Goal: Task Accomplishment & Management: Manage account settings

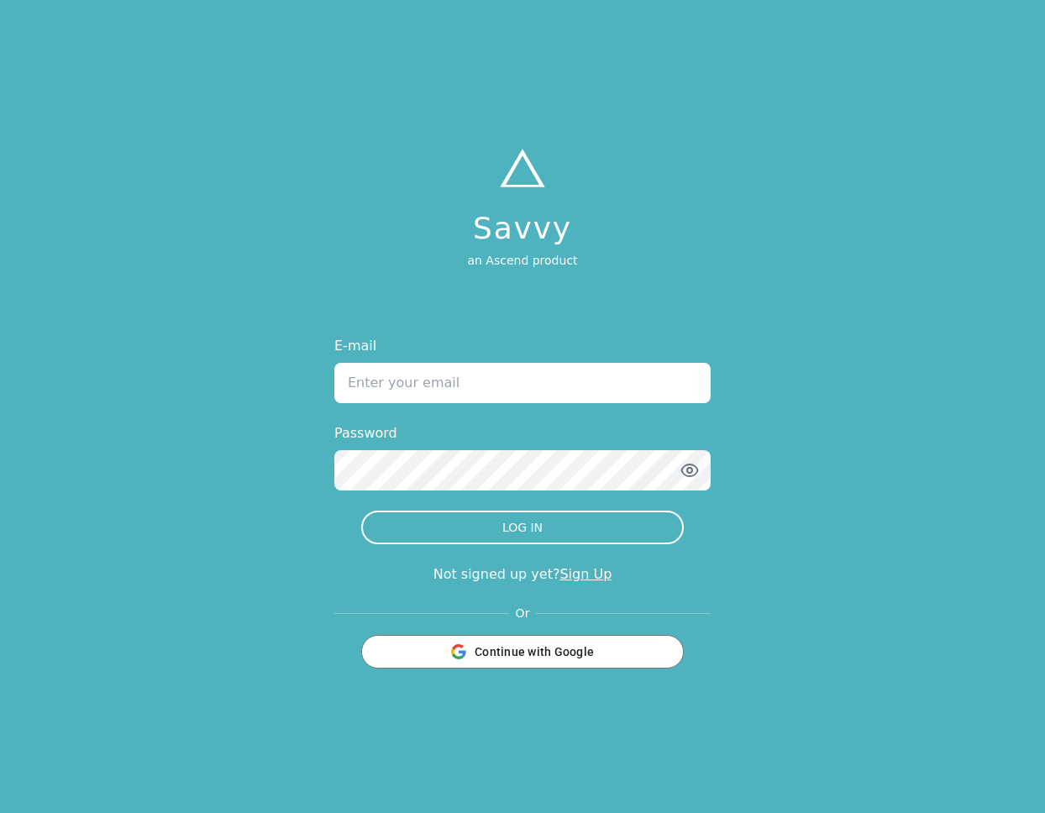
type input "[PERSON_NAME][EMAIL_ADDRESS][DOMAIN_NAME]"
click at [523, 528] on button "LOG IN" at bounding box center [522, 528] width 323 height 34
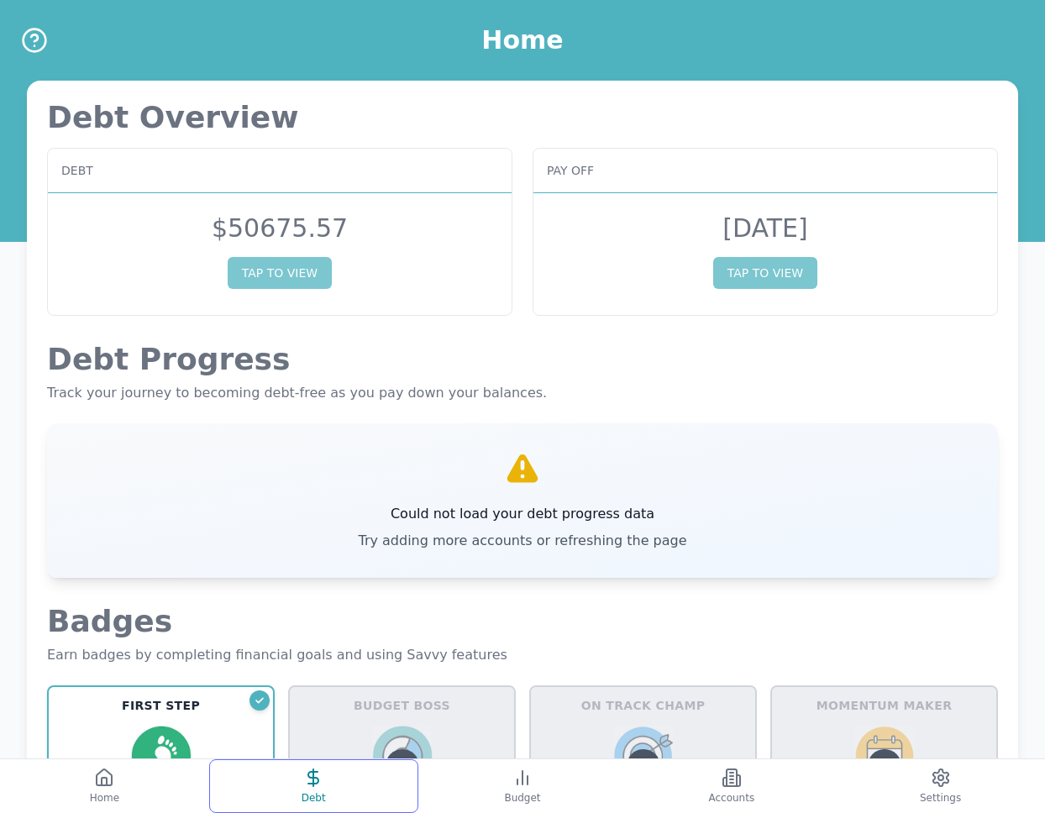
click at [345, 770] on button "Debt" at bounding box center [313, 787] width 209 height 54
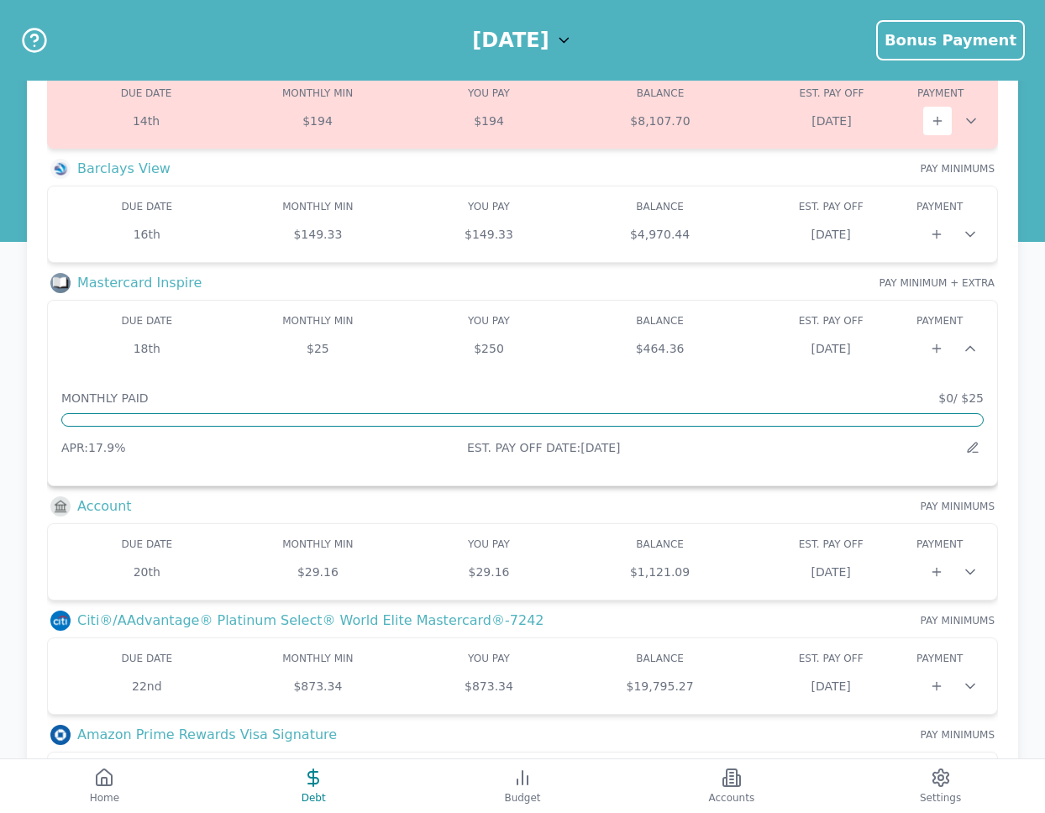
scroll to position [255, 0]
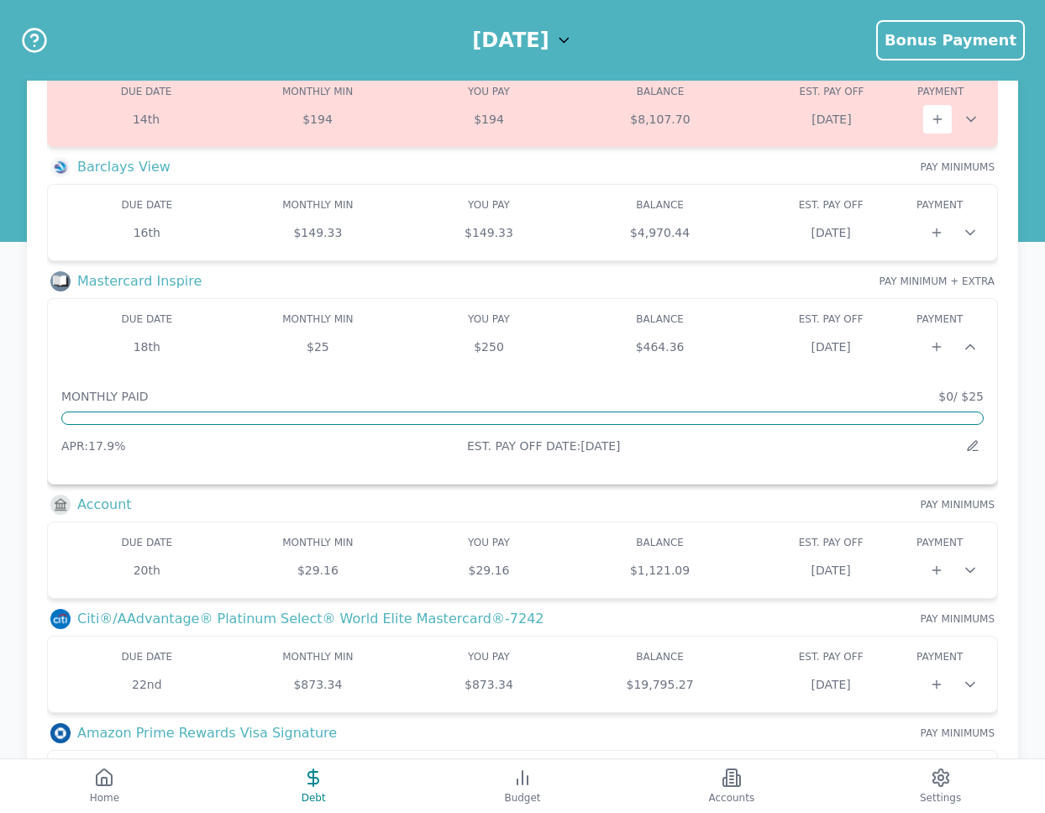
click at [975, 353] on icon at bounding box center [970, 347] width 17 height 17
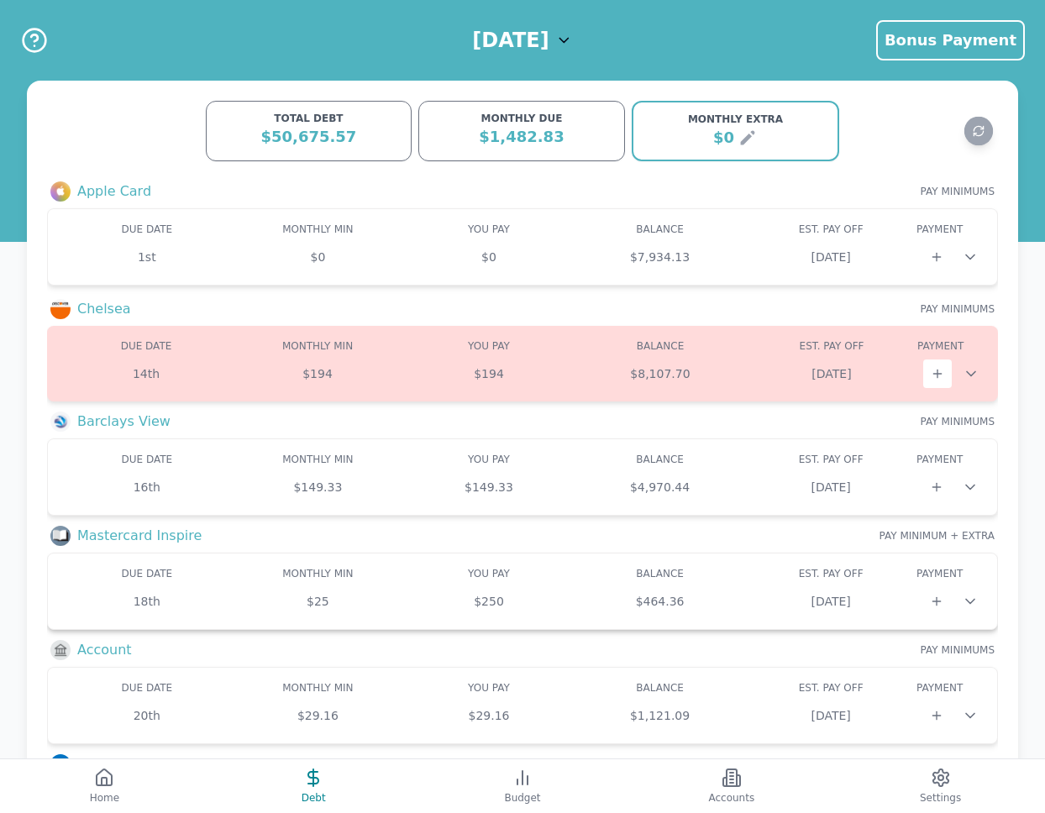
scroll to position [0, 0]
click at [980, 133] on icon "Refresh data" at bounding box center [979, 131] width 13 height 13
click at [957, 53] on button "Bonus Payment Bonus Payment" at bounding box center [950, 40] width 149 height 40
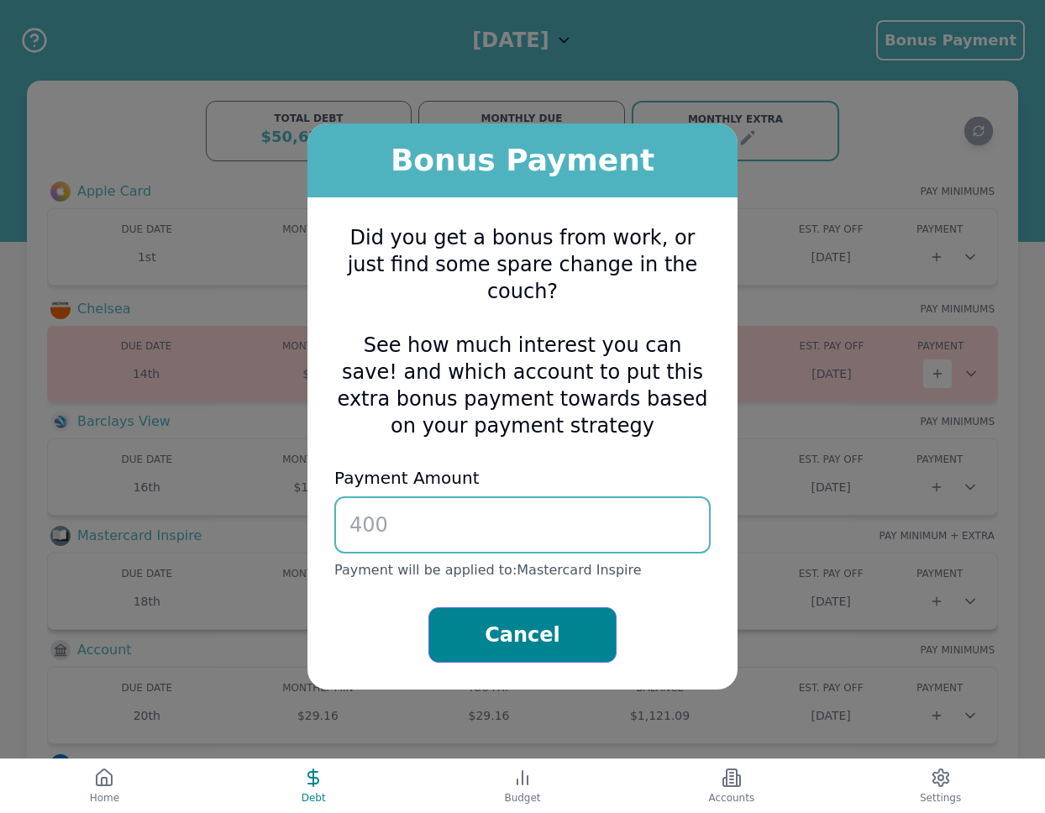
click at [547, 613] on button "Cancel" at bounding box center [523, 634] width 188 height 55
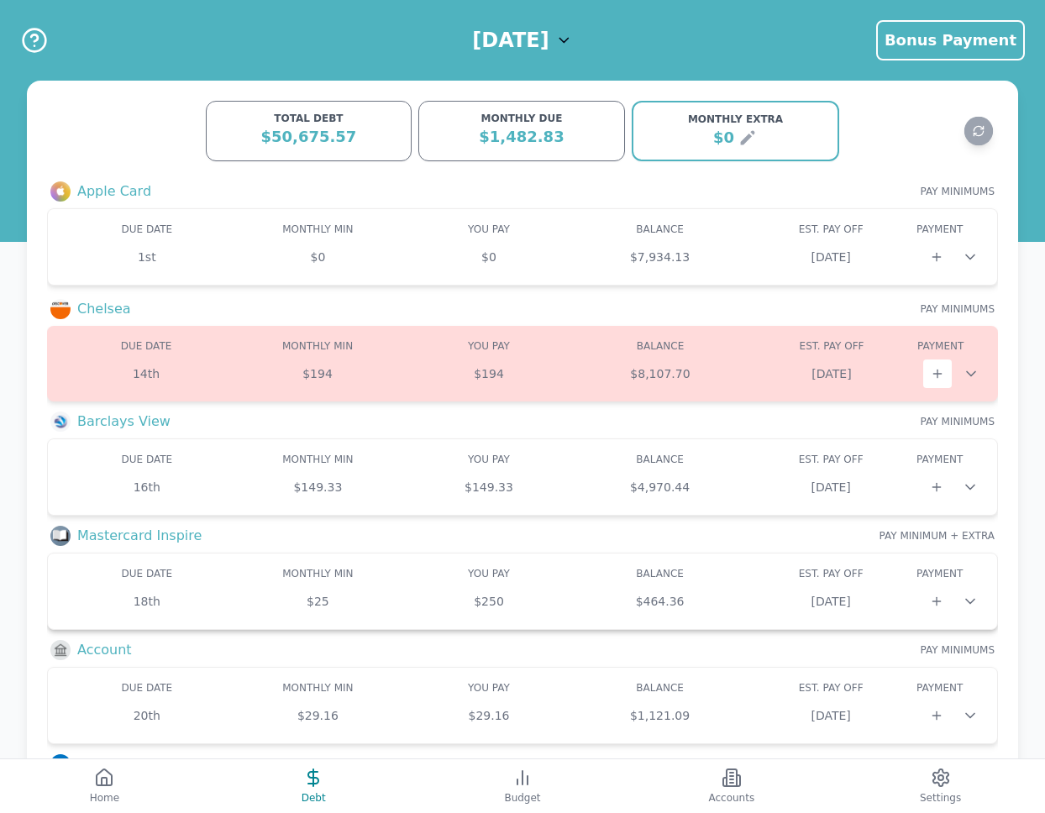
click at [539, 50] on h1 "[DATE]" at bounding box center [510, 40] width 76 height 27
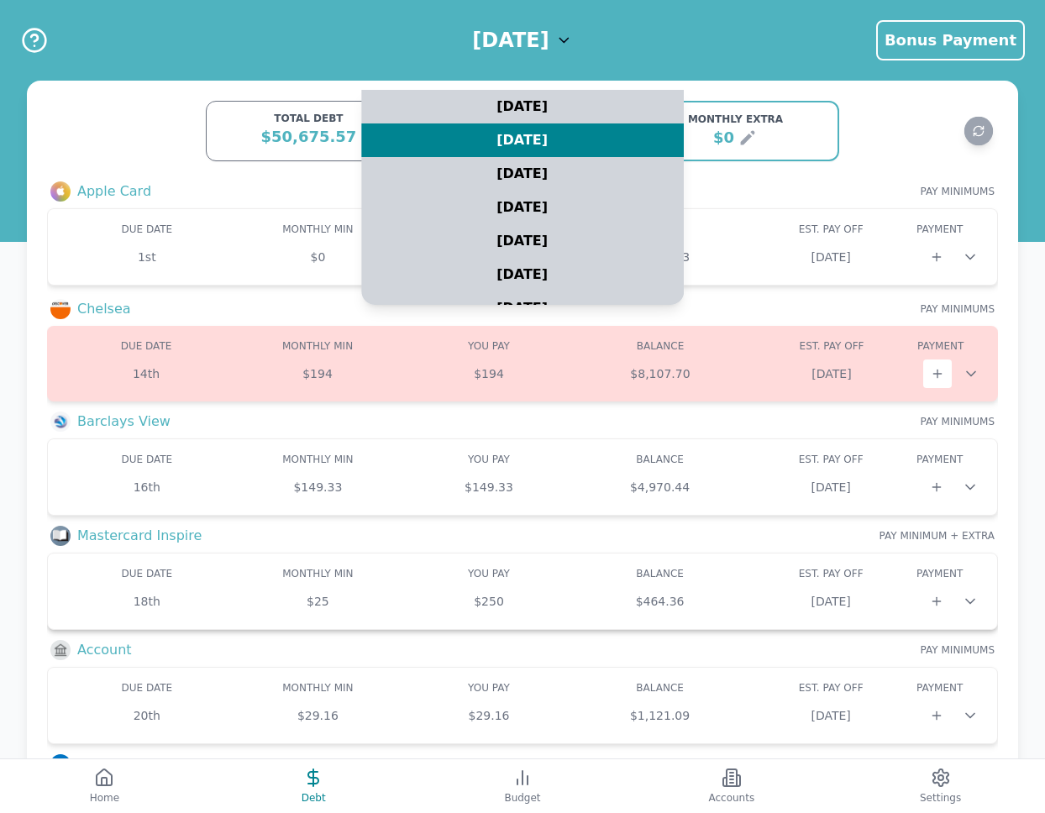
click at [539, 50] on h1 "[DATE]" at bounding box center [510, 40] width 76 height 27
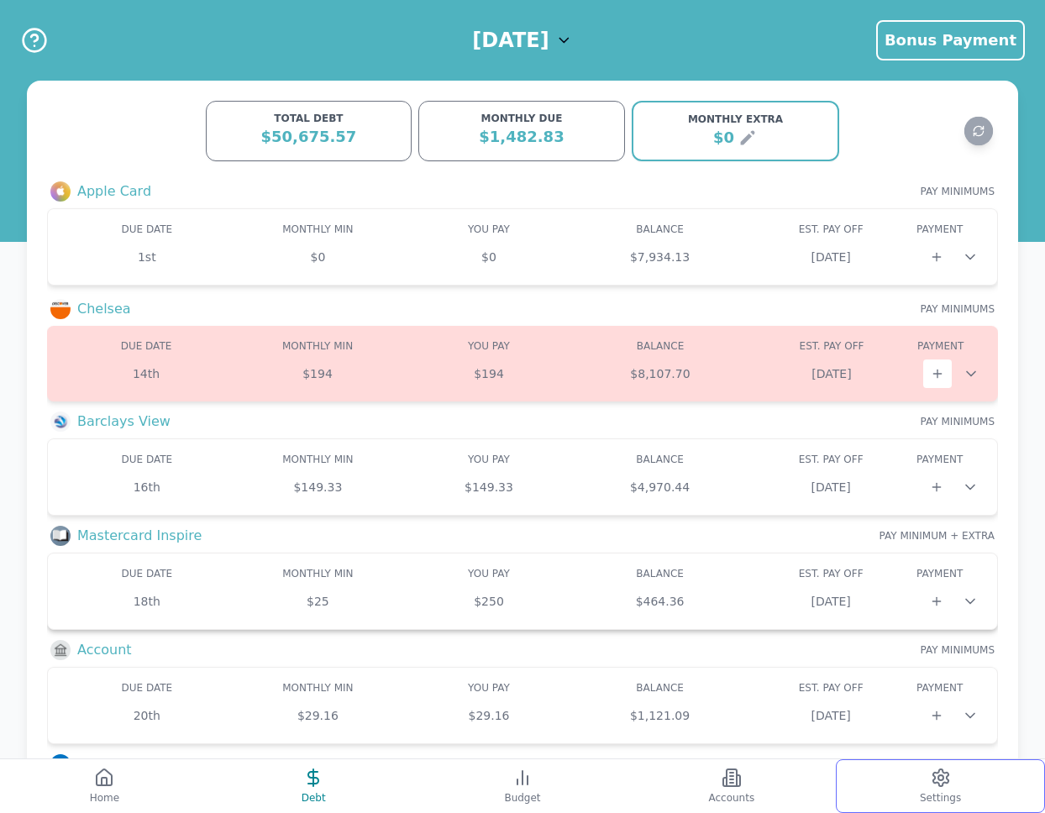
click at [939, 777] on icon at bounding box center [941, 778] width 20 height 20
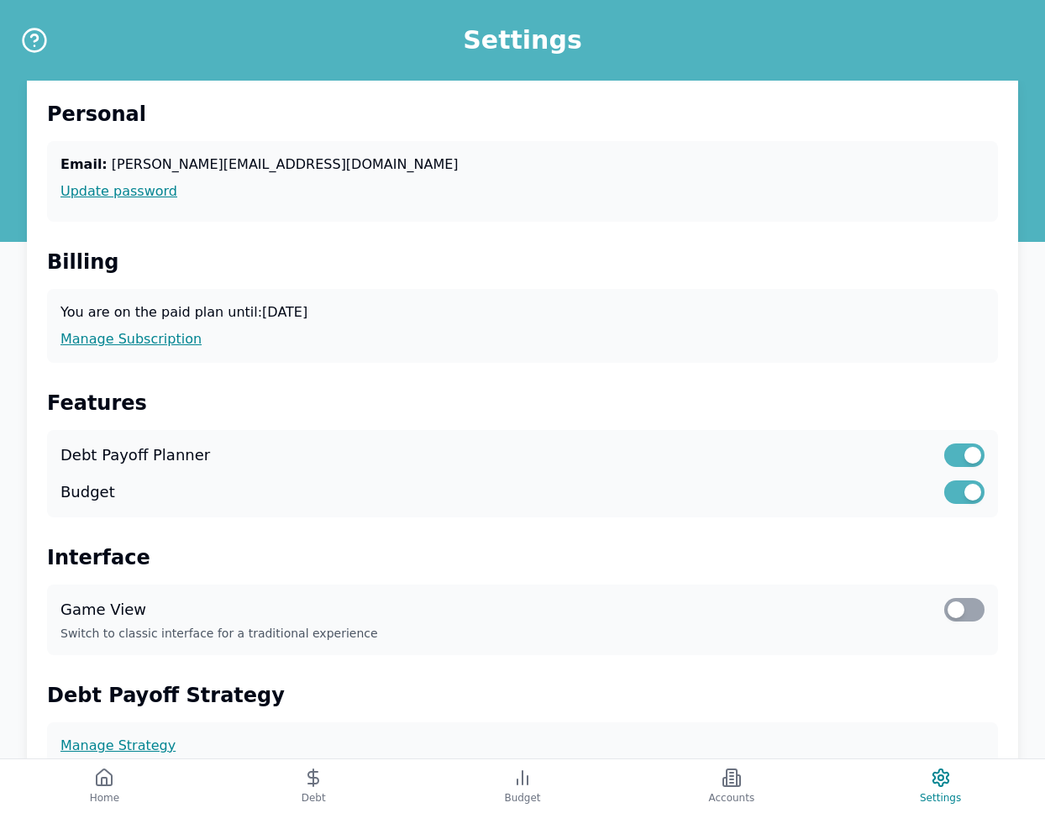
scroll to position [15, 0]
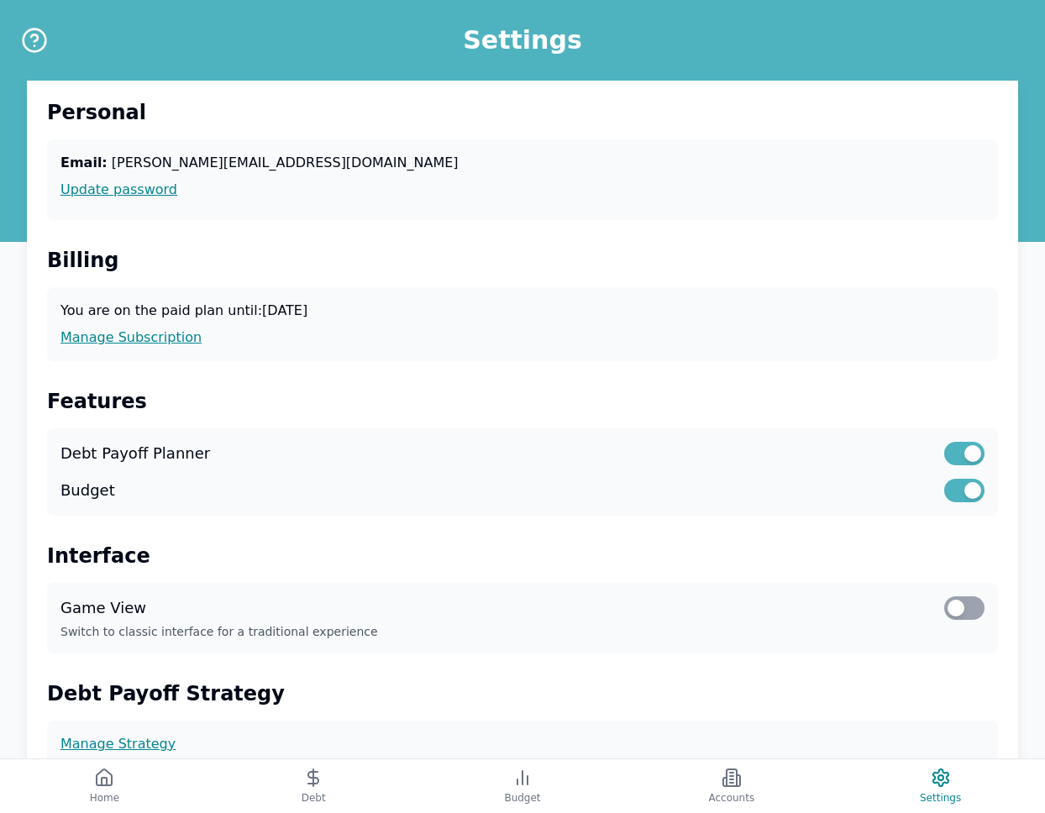
click at [956, 609] on div at bounding box center [956, 608] width 17 height 17
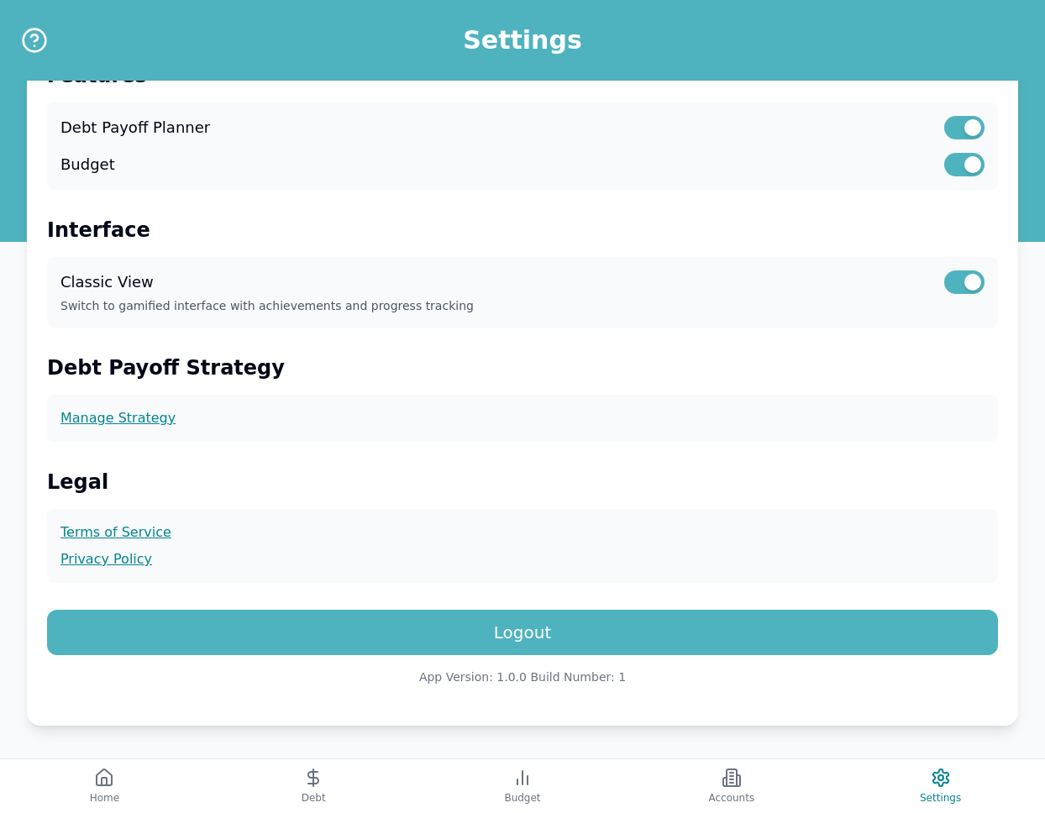
scroll to position [341, 0]
click at [136, 420] on link "Manage Strategy" at bounding box center [522, 418] width 924 height 20
click at [127, 783] on button "Home" at bounding box center [104, 787] width 209 height 54
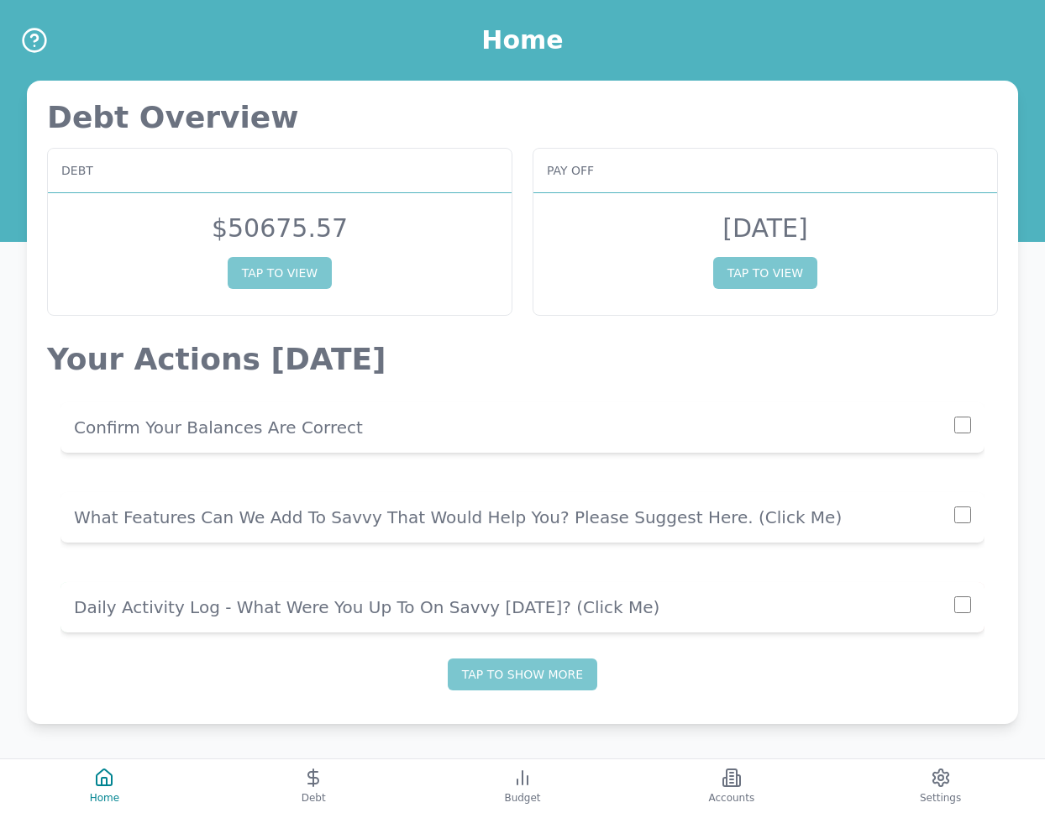
click at [296, 613] on p "Daily Activity Log - What Were You Up To On Savvy [DATE]? (click me)" at bounding box center [514, 608] width 881 height 24
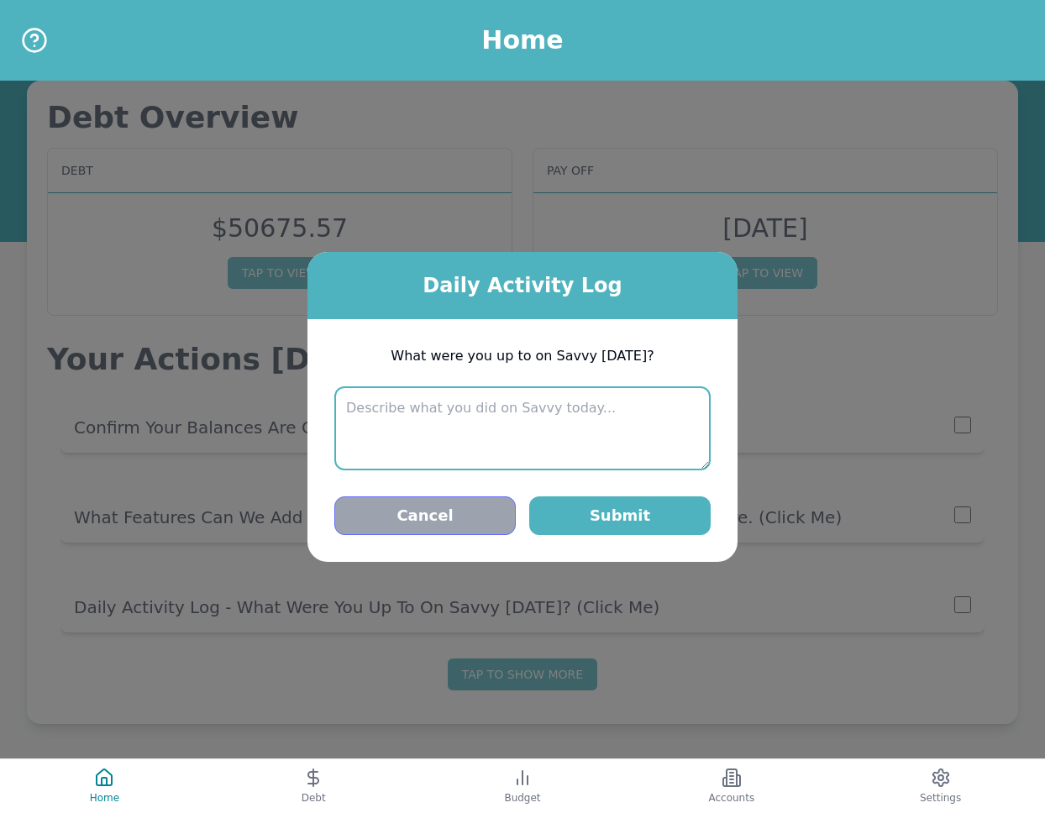
click at [428, 520] on button "Cancel" at bounding box center [424, 516] width 181 height 39
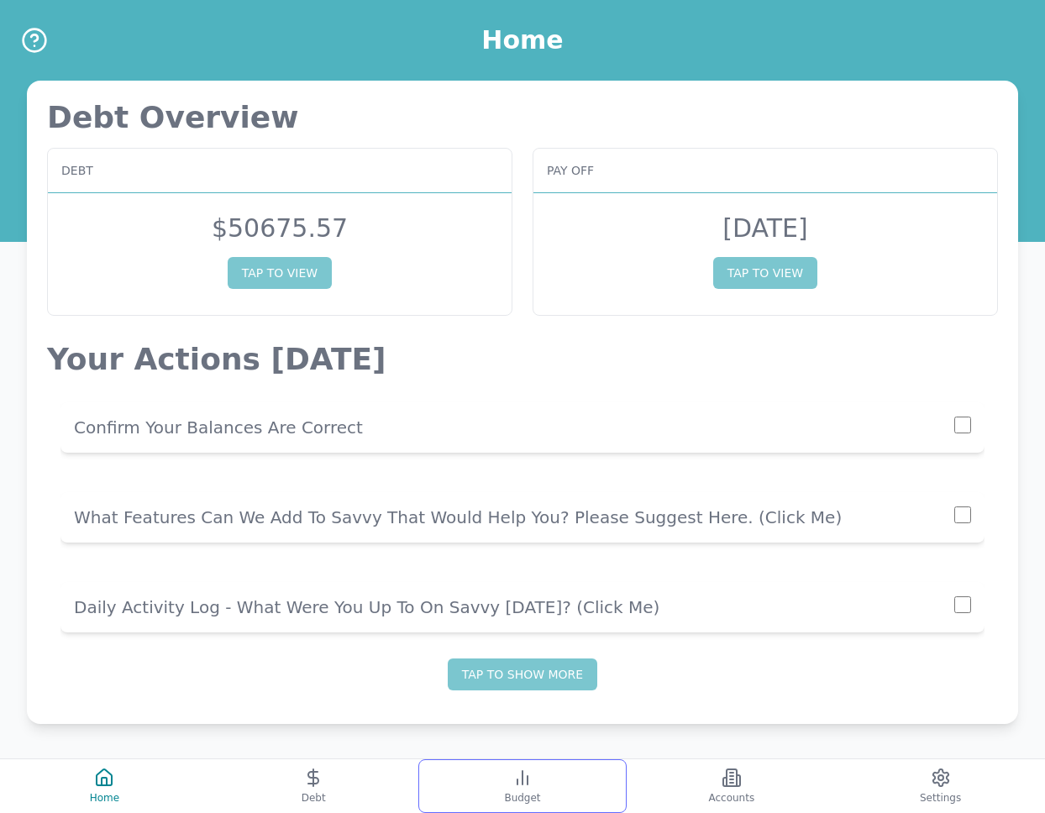
click at [554, 793] on button "Budget" at bounding box center [522, 787] width 209 height 54
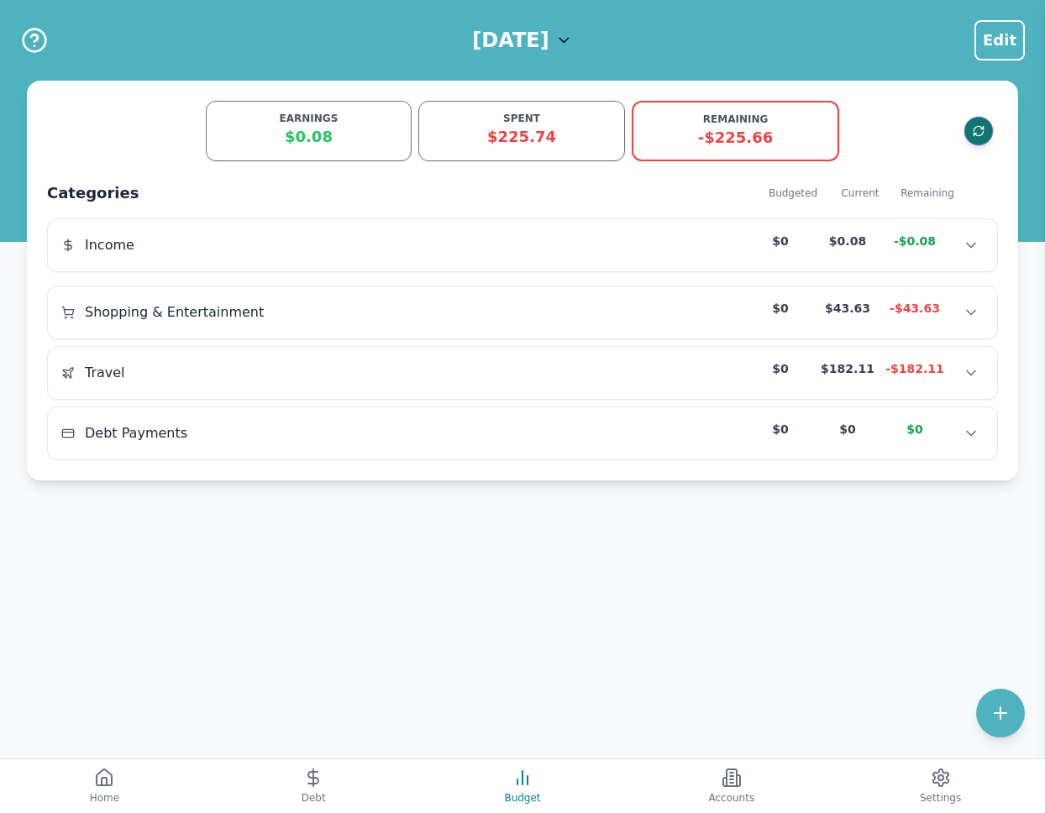
click at [981, 141] on button "Refresh data" at bounding box center [979, 131] width 29 height 29
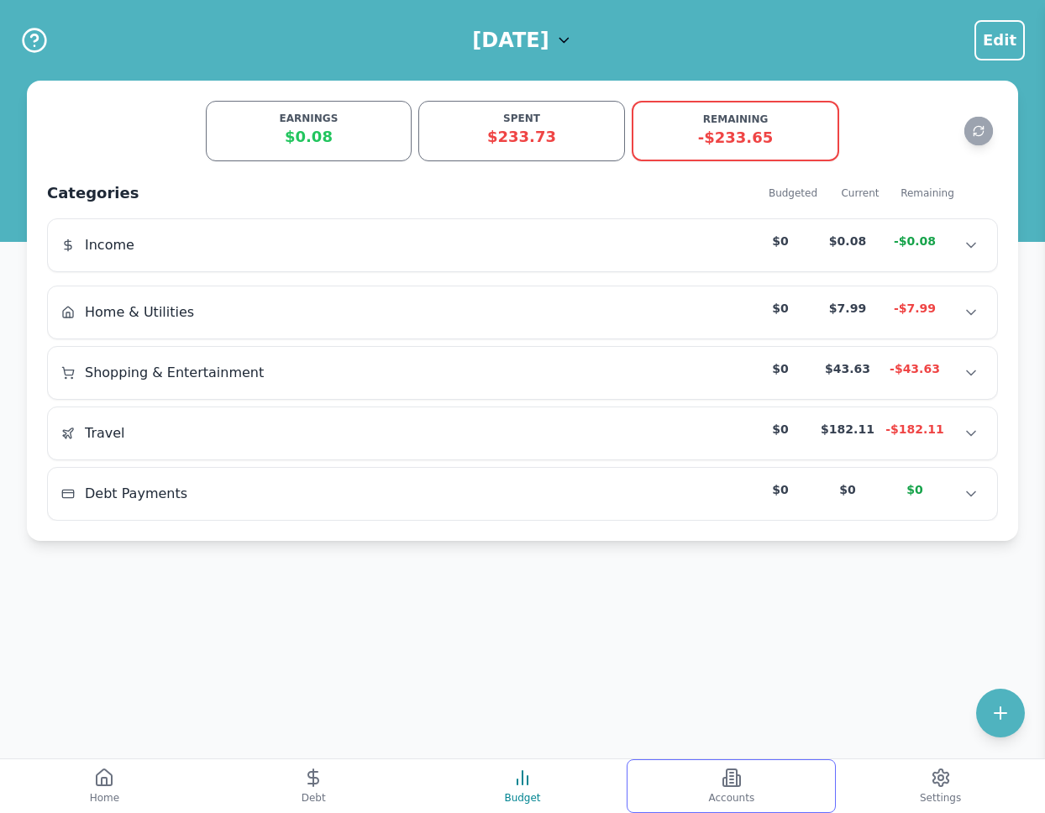
click at [745, 765] on button "Accounts" at bounding box center [731, 787] width 209 height 54
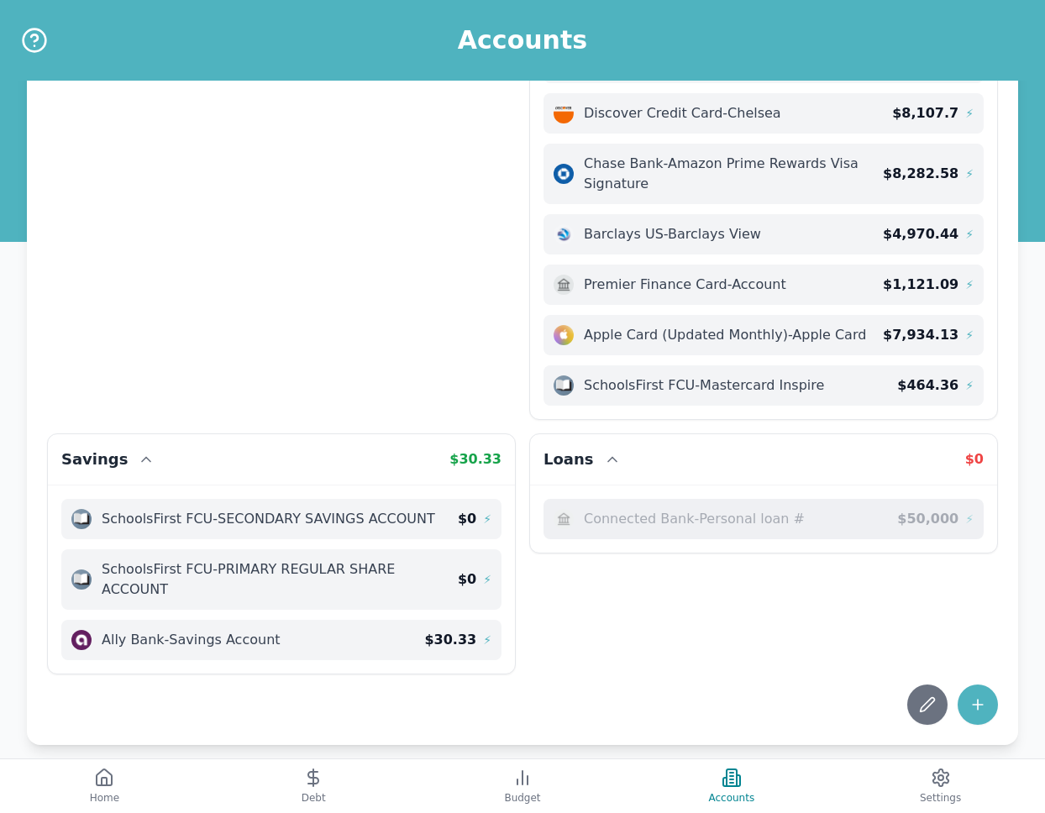
scroll to position [163, 0]
click at [379, 800] on button "Debt" at bounding box center [313, 787] width 209 height 54
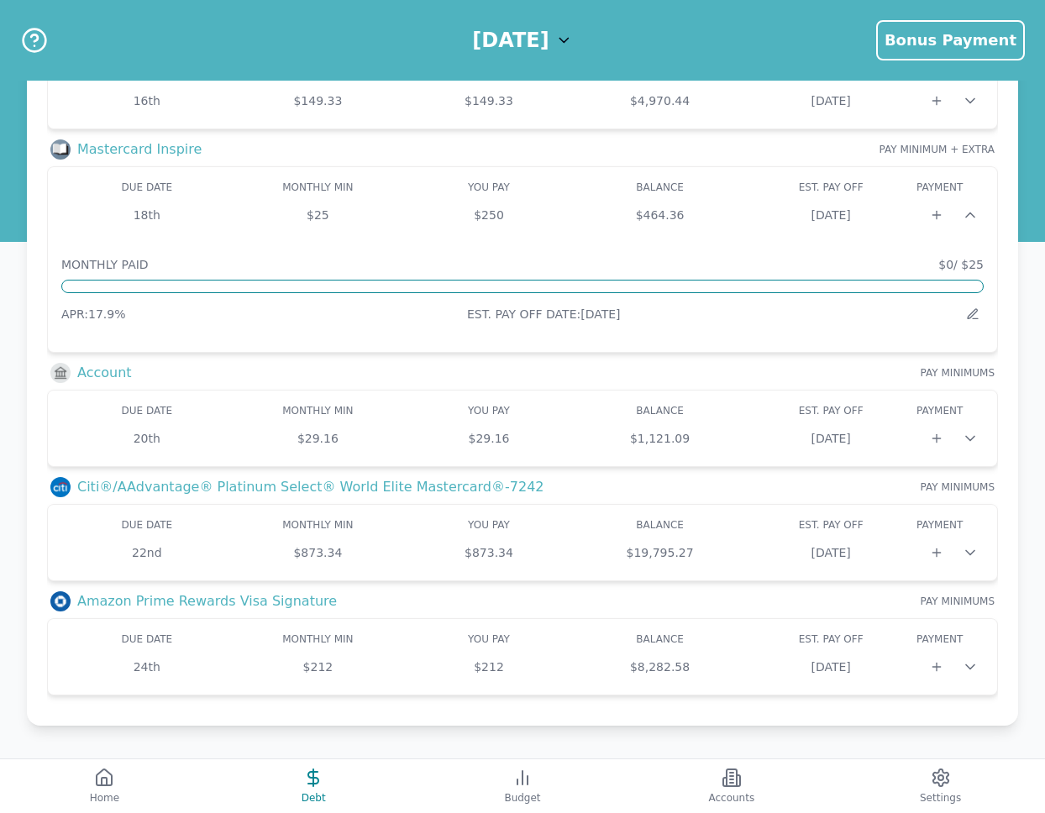
scroll to position [386, 0]
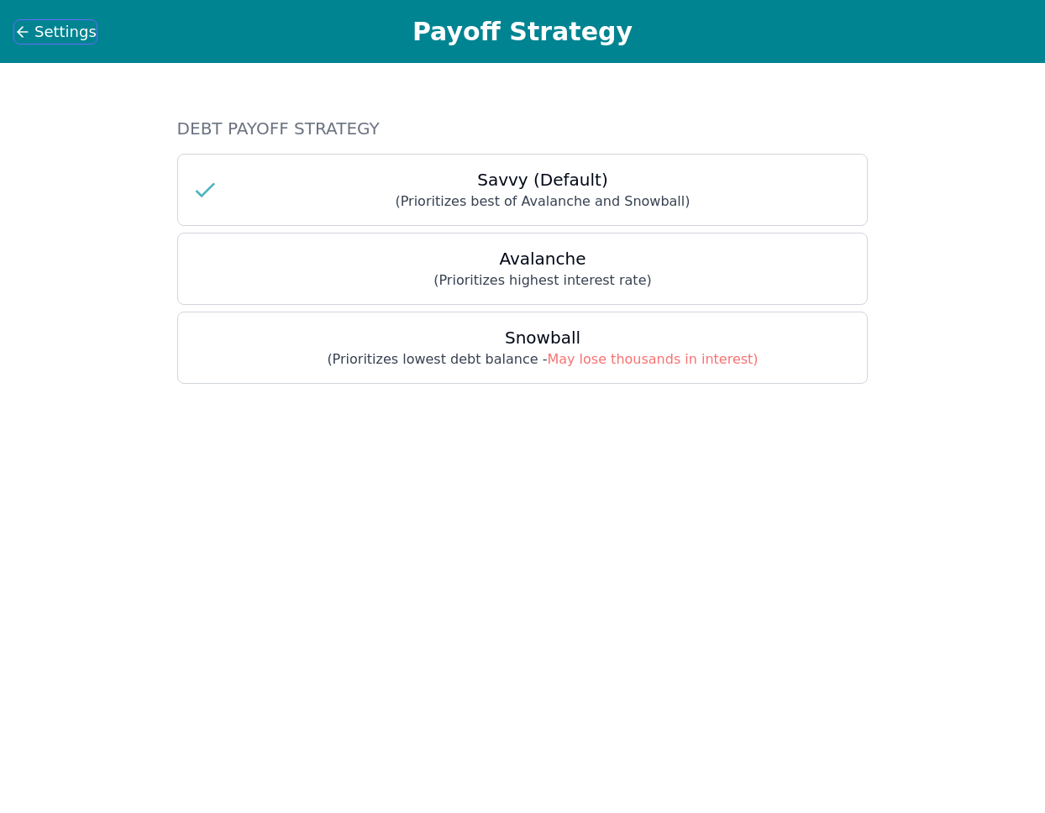
click at [20, 35] on icon at bounding box center [22, 32] width 17 height 17
